Goal: Find specific page/section: Find specific page/section

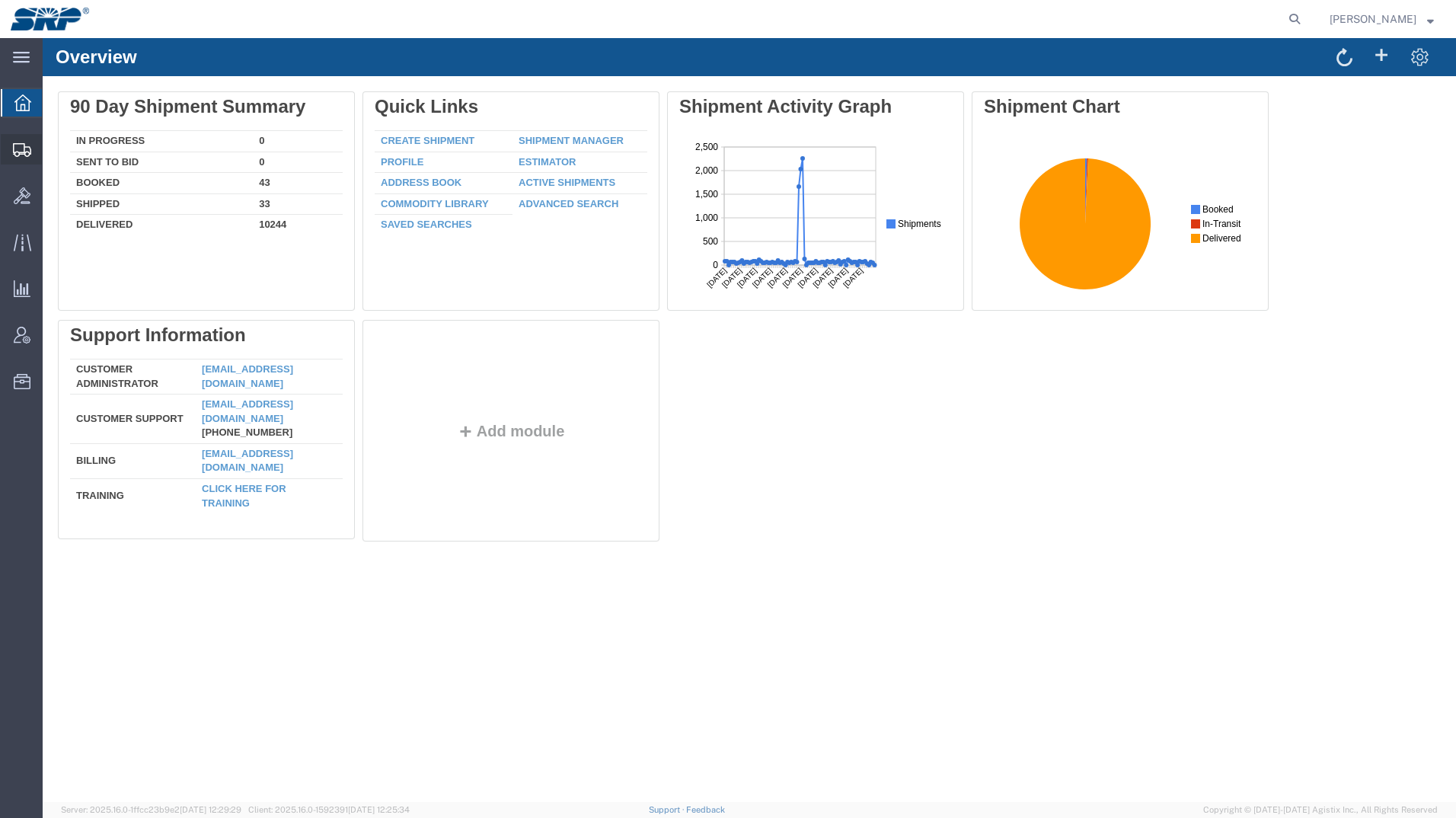
click at [15, 147] on icon at bounding box center [22, 149] width 19 height 14
